Goal: Navigation & Orientation: Find specific page/section

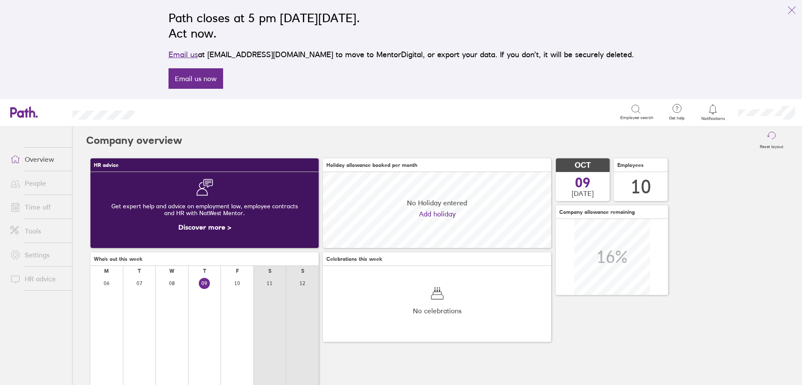
scroll to position [76, 228]
click at [35, 183] on link "People" at bounding box center [37, 183] width 69 height 17
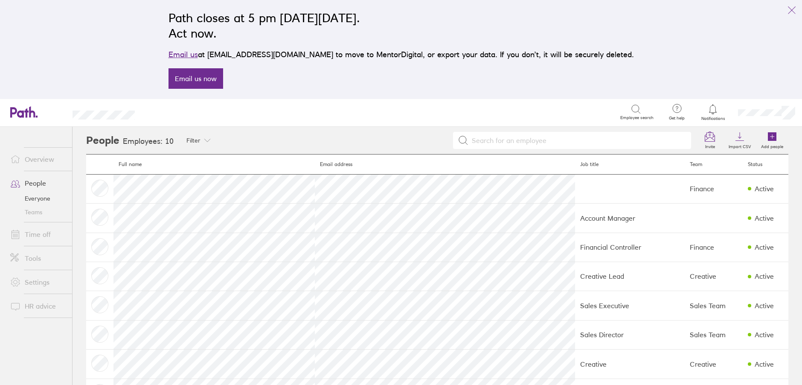
click at [32, 236] on link "Time off" at bounding box center [37, 234] width 69 height 17
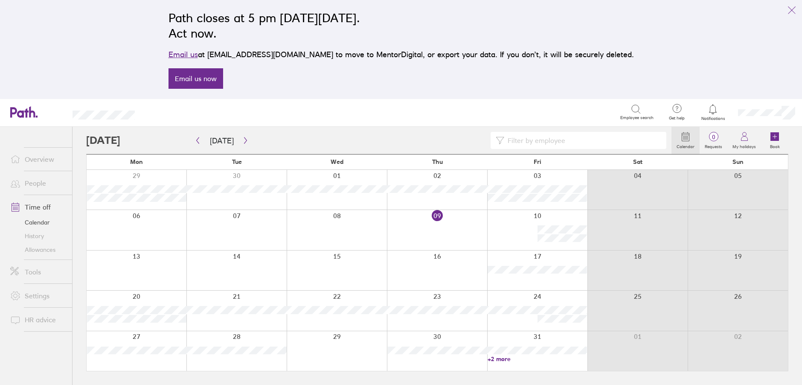
click at [31, 296] on link "Settings" at bounding box center [37, 295] width 69 height 17
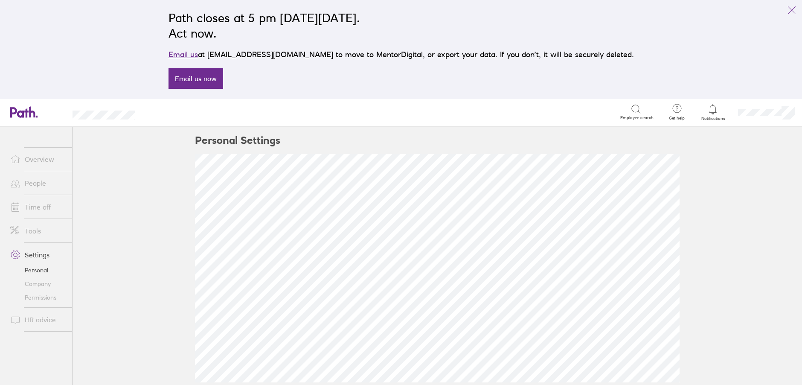
scroll to position [11, 0]
click at [37, 286] on link "Company" at bounding box center [37, 284] width 69 height 14
click at [38, 299] on link "Permissions" at bounding box center [37, 298] width 69 height 14
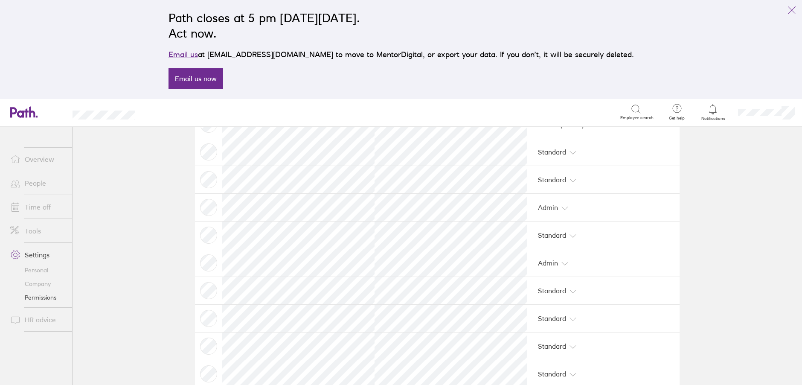
scroll to position [111, 0]
click at [42, 232] on link "Tools" at bounding box center [37, 230] width 69 height 17
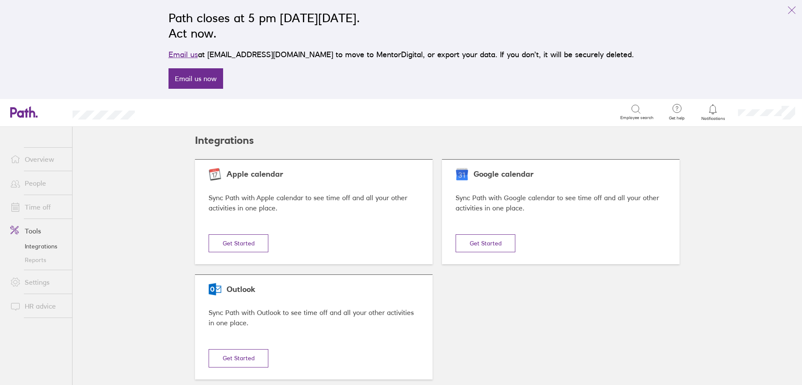
scroll to position [13, 0]
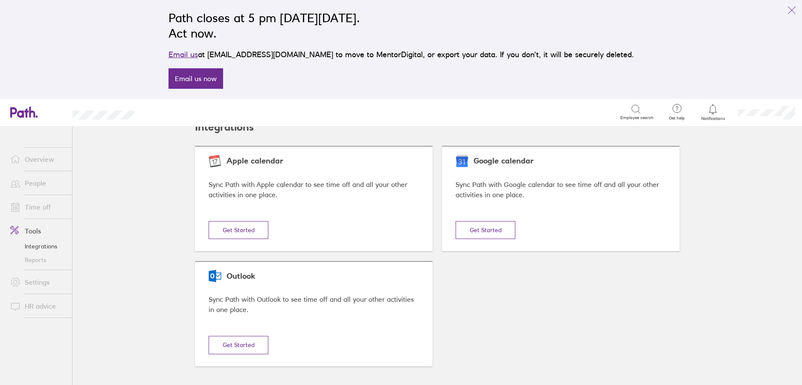
click at [53, 207] on link "Time off" at bounding box center [37, 206] width 69 height 17
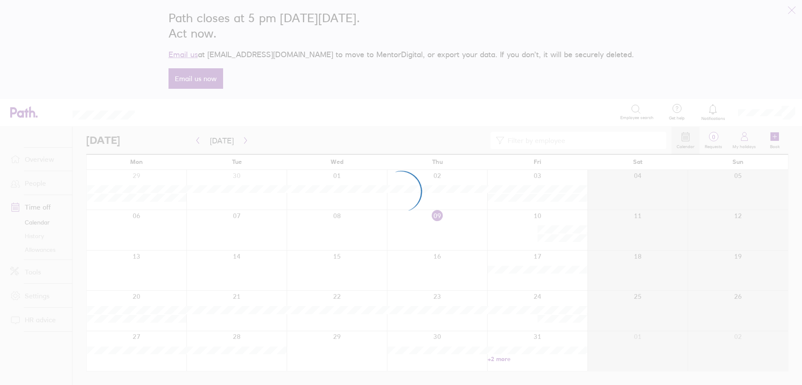
click at [40, 189] on div at bounding box center [401, 192] width 802 height 385
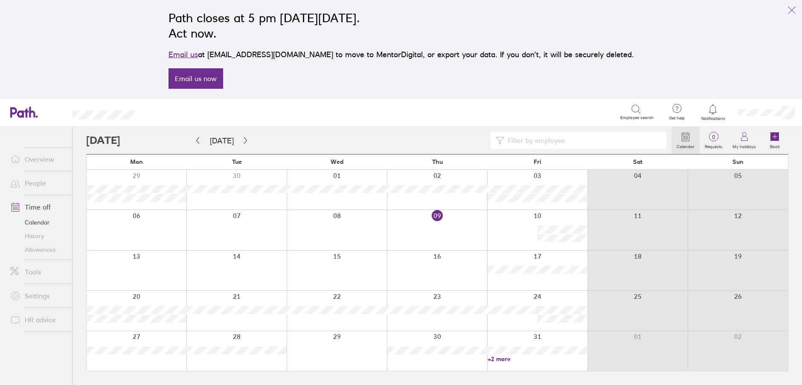
click at [36, 187] on link "People" at bounding box center [37, 183] width 69 height 17
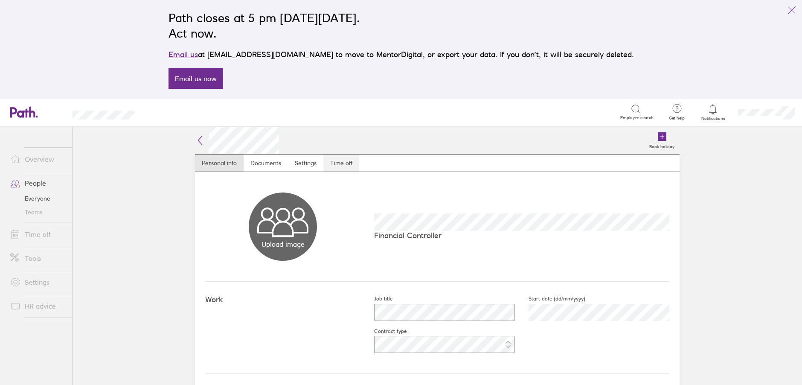
click at [338, 162] on link "Time off" at bounding box center [342, 163] width 36 height 17
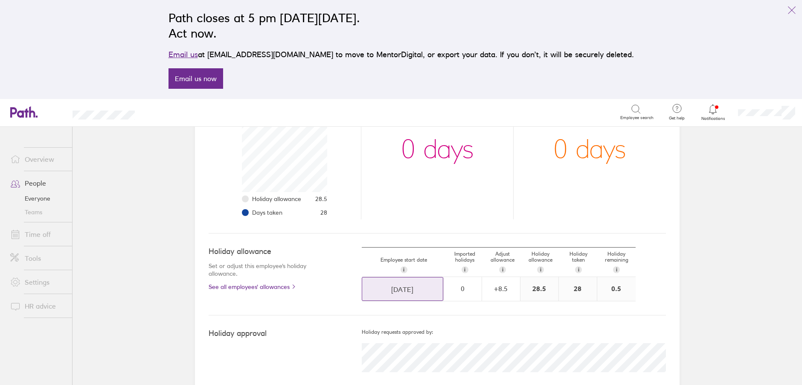
scroll to position [166, 0]
